Goal: Task Accomplishment & Management: Manage account settings

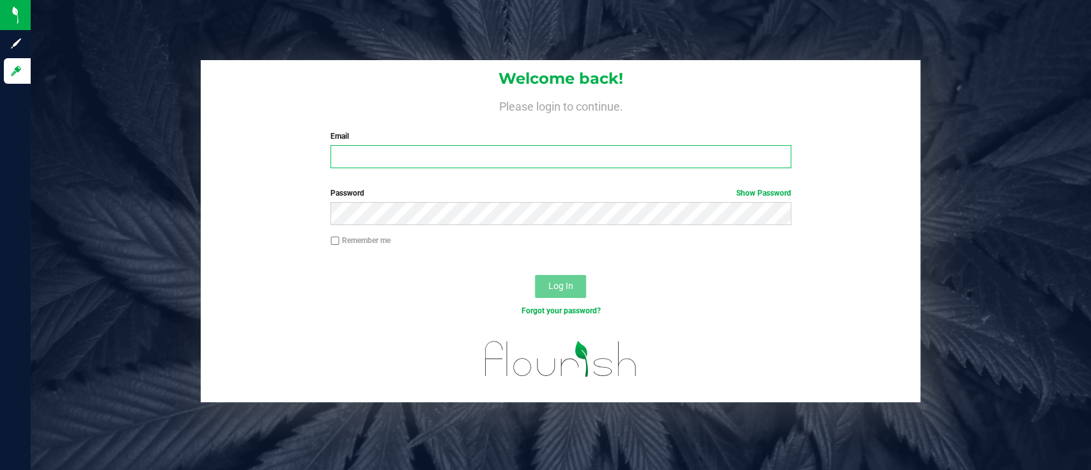
type input "[PERSON_NAME][EMAIL_ADDRESS][DOMAIN_NAME]"
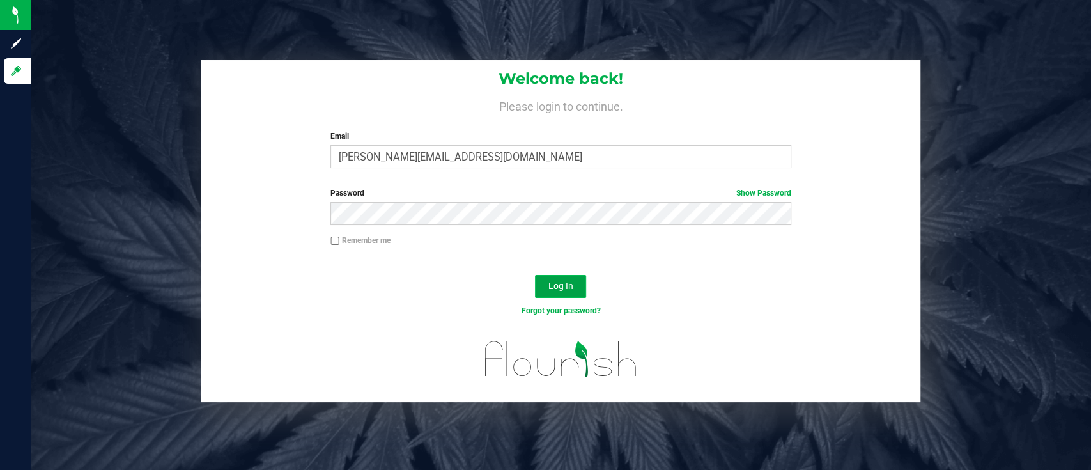
click at [551, 286] on span "Log In" at bounding box center [560, 285] width 25 height 10
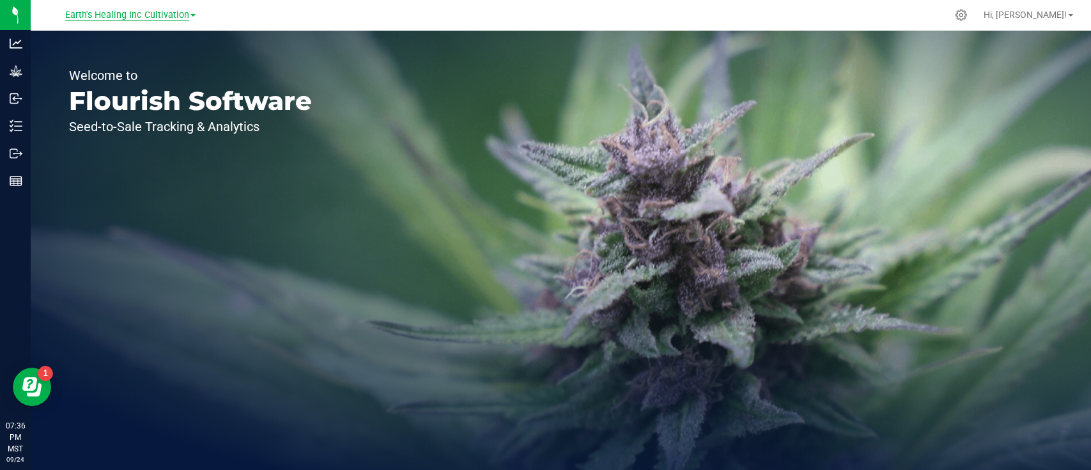
click at [163, 18] on span "Earth's Healing Inc Cultivation" at bounding box center [127, 16] width 124 height 12
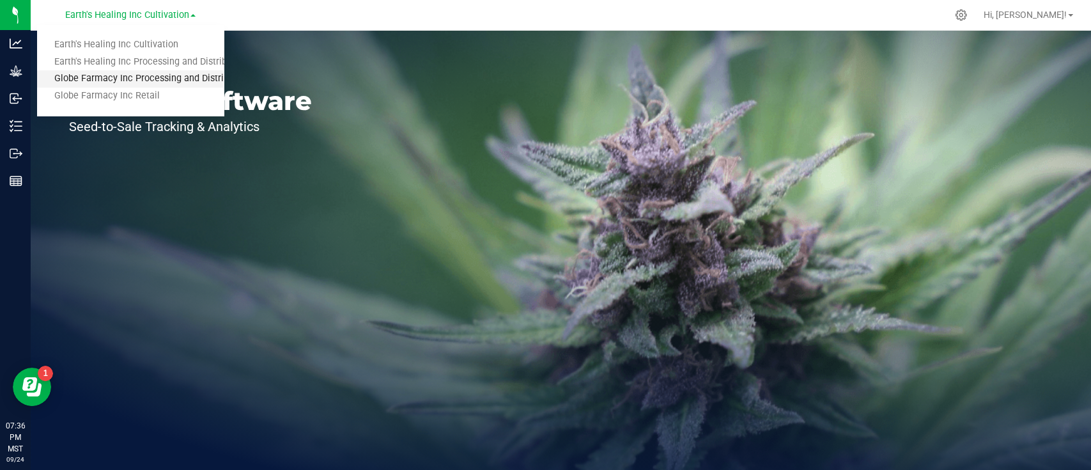
click at [171, 81] on link "Globe Farmacy Inc Processing and Distribution" at bounding box center [130, 78] width 187 height 17
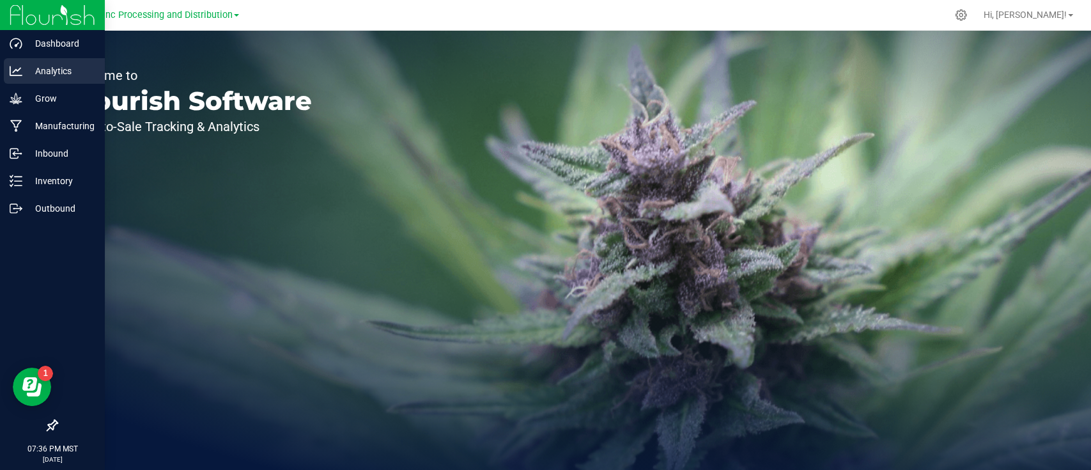
click at [15, 70] on icon at bounding box center [16, 71] width 13 height 13
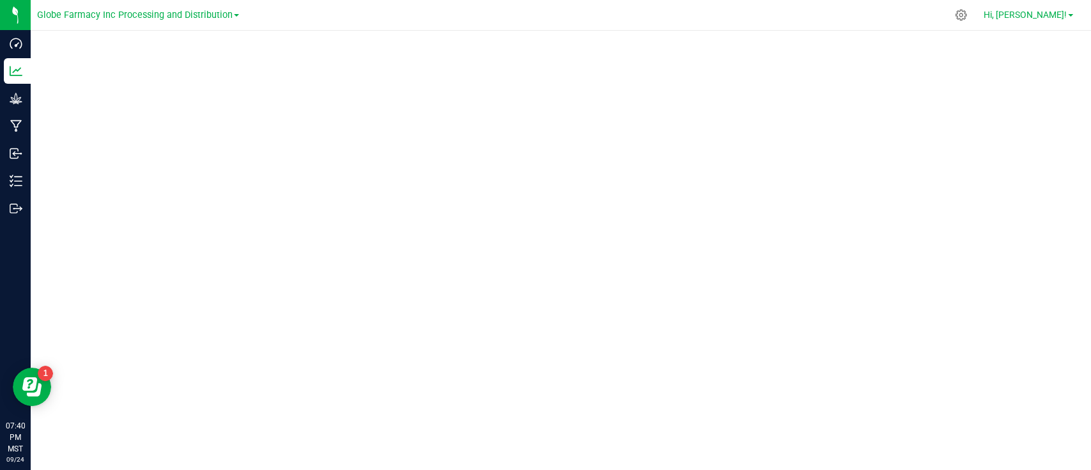
click at [1062, 13] on span "Hi, [PERSON_NAME]!" at bounding box center [1024, 15] width 83 height 10
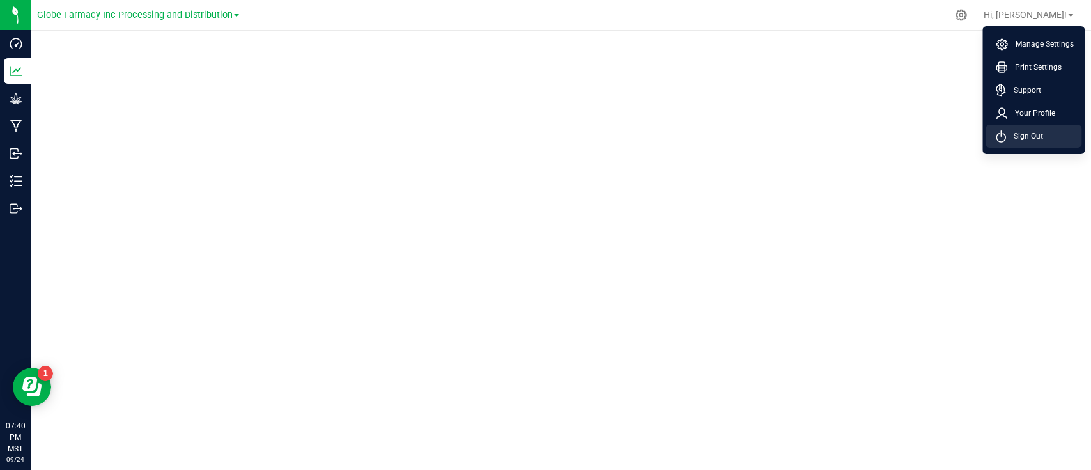
click at [1026, 134] on span "Sign Out" at bounding box center [1024, 136] width 37 height 13
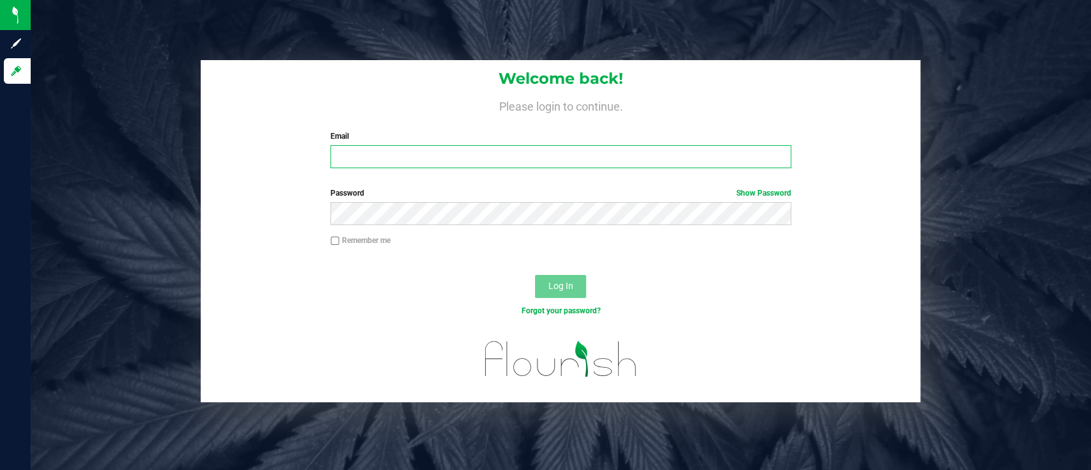
type input "[PERSON_NAME][EMAIL_ADDRESS][DOMAIN_NAME]"
